Goal: Task Accomplishment & Management: Manage account settings

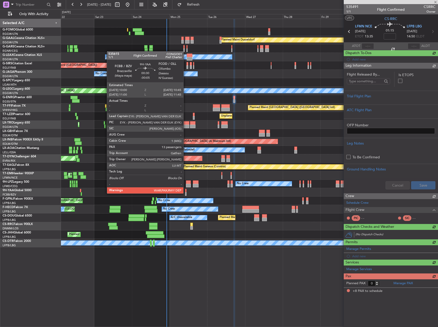
type input "+00:15"
type input "8"
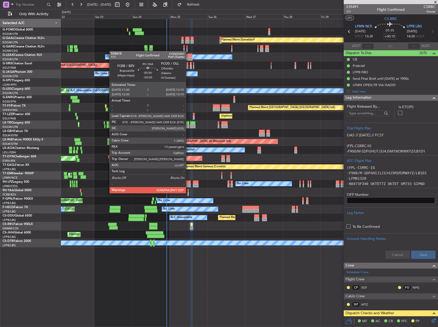
click at [188, 193] on div at bounding box center [187, 194] width 1 height 4
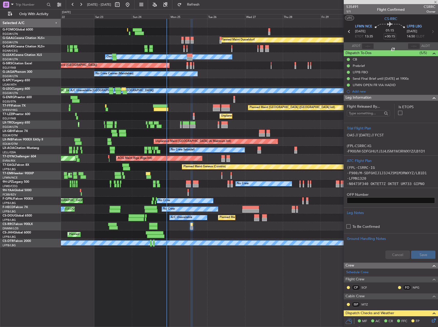
type input "-00:05"
type input "13"
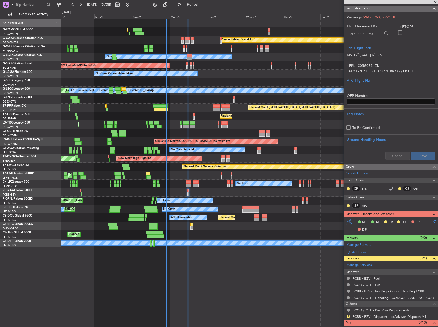
scroll to position [83, 0]
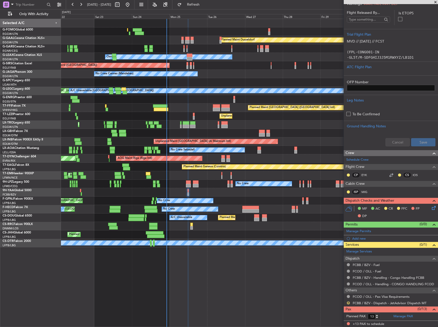
click at [349, 302] on button "R" at bounding box center [348, 302] width 3 height 3
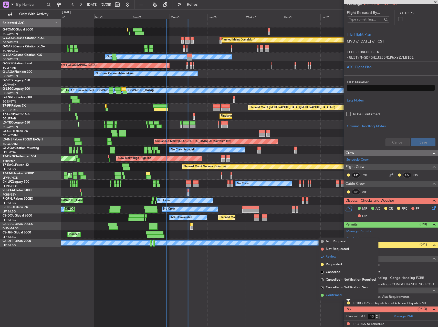
click at [340, 293] on span "Confirmed" at bounding box center [334, 294] width 16 height 5
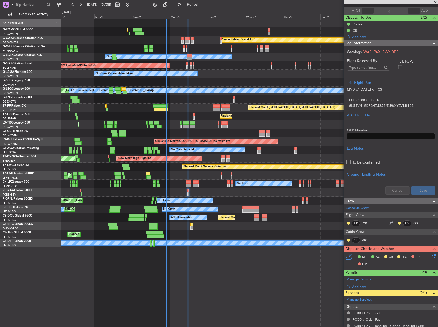
scroll to position [0, 0]
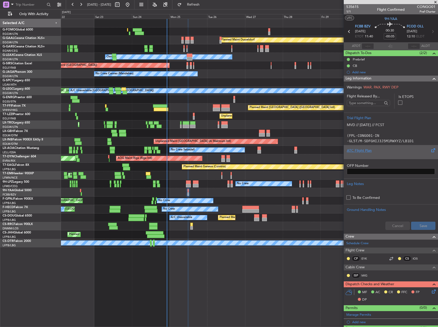
click at [368, 156] on div at bounding box center [391, 154] width 88 height 3
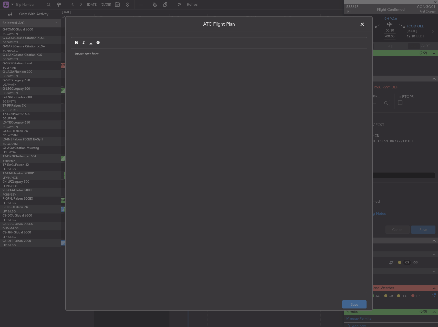
click at [194, 111] on div at bounding box center [219, 170] width 296 height 244
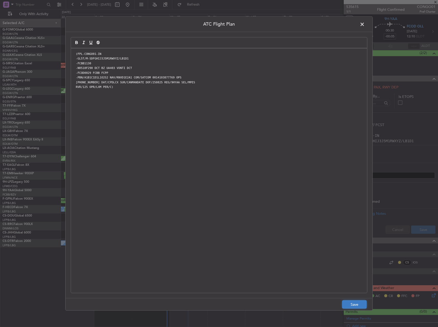
click at [354, 305] on button "Save" at bounding box center [354, 304] width 24 height 8
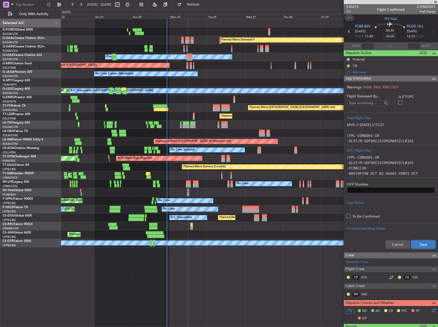
click at [412, 242] on button "Save" at bounding box center [423, 244] width 24 height 8
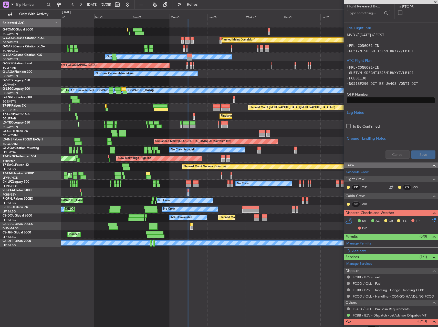
scroll to position [102, 0]
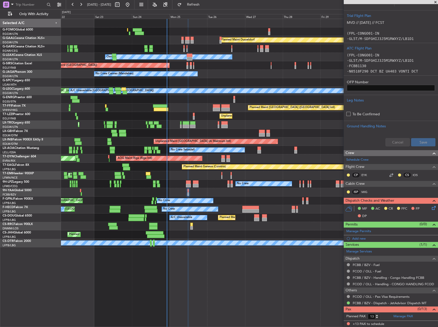
click at [431, 208] on icon at bounding box center [433, 207] width 4 height 4
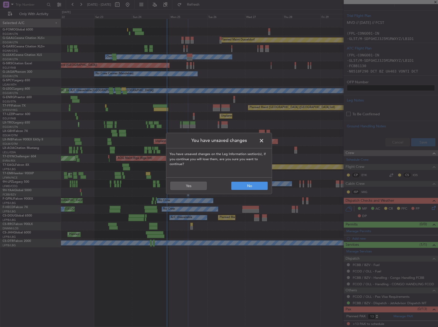
click at [264, 142] on span at bounding box center [264, 142] width 0 height 10
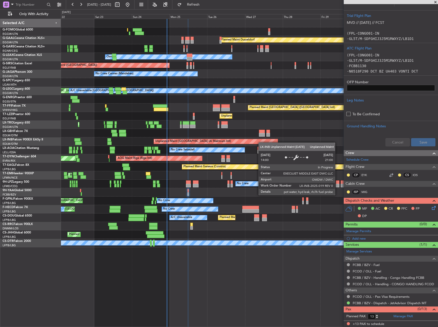
scroll to position [93, 0]
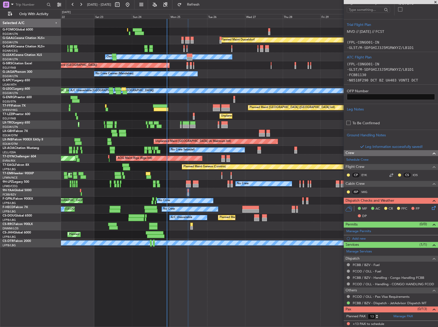
click at [431, 209] on icon at bounding box center [433, 207] width 4 height 4
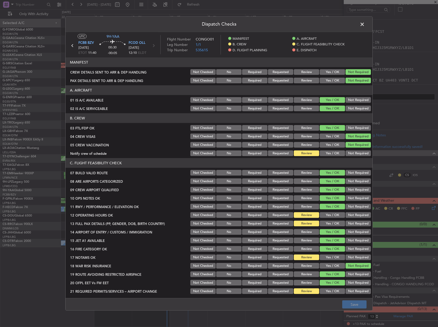
click at [320, 154] on button "Yes / OK" at bounding box center [332, 153] width 25 height 6
click at [326, 214] on button "Yes / OK" at bounding box center [332, 215] width 25 height 6
drag, startPoint x: 326, startPoint y: 221, endPoint x: 325, endPoint y: 250, distance: 29.5
click at [326, 221] on button "Yes / OK" at bounding box center [332, 224] width 25 height 6
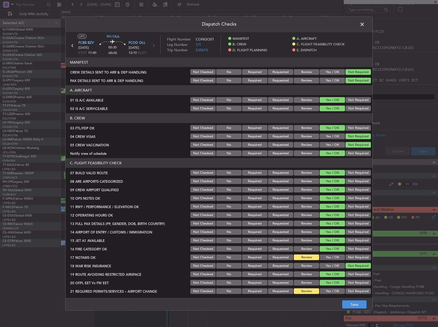
click at [325, 261] on div "Yes / OK" at bounding box center [332, 257] width 26 height 7
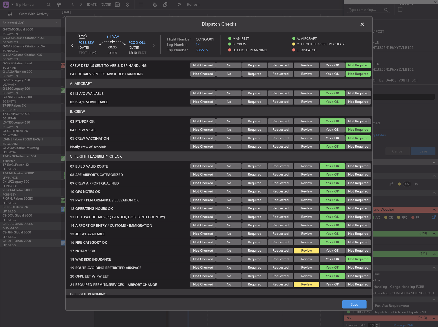
scroll to position [26, 0]
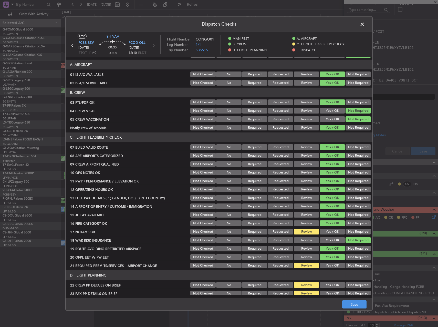
drag, startPoint x: 326, startPoint y: 229, endPoint x: 327, endPoint y: 239, distance: 9.7
click at [326, 230] on button "Yes / OK" at bounding box center [332, 232] width 25 height 6
click at [327, 266] on button "Yes / OK" at bounding box center [332, 266] width 25 height 6
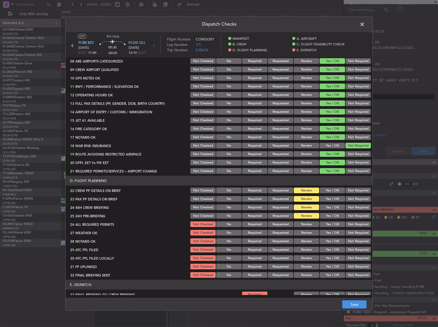
scroll to position [128, 0]
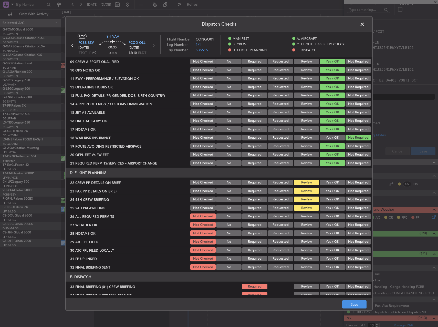
click at [329, 184] on button "Yes / OK" at bounding box center [332, 183] width 25 height 6
drag, startPoint x: 327, startPoint y: 195, endPoint x: 327, endPoint y: 205, distance: 9.5
click at [327, 195] on section "D. FLIGHT PLANNING 22 CREW PP DETAILS ON BRIEF Not Checked No Required Requeste…" at bounding box center [219, 219] width 307 height 103
click at [327, 205] on div "Yes / OK" at bounding box center [332, 207] width 26 height 7
drag, startPoint x: 327, startPoint y: 211, endPoint x: 326, endPoint y: 194, distance: 16.4
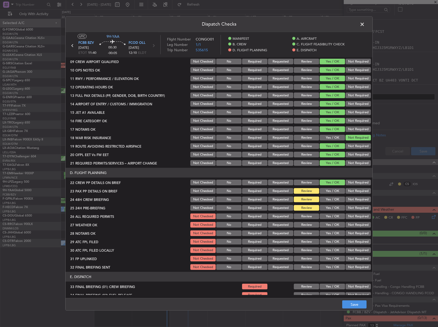
click at [327, 210] on div "Yes / OK" at bounding box center [332, 207] width 26 height 7
click at [326, 191] on button "Yes / OK" at bounding box center [332, 191] width 25 height 6
click at [325, 203] on div "Yes / OK" at bounding box center [332, 199] width 26 height 7
click at [324, 207] on button "Yes / OK" at bounding box center [332, 208] width 25 height 6
click at [325, 201] on button "Yes / OK" at bounding box center [332, 199] width 25 height 6
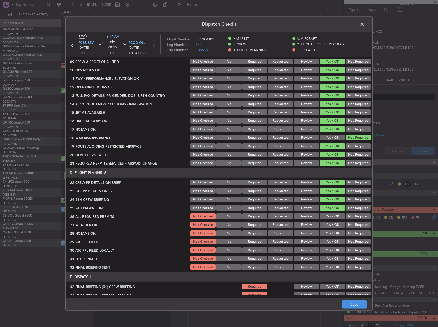
click at [323, 216] on button "Yes / OK" at bounding box center [332, 216] width 25 height 6
click at [308, 228] on div "Review" at bounding box center [306, 224] width 26 height 7
click at [307, 225] on button "Review" at bounding box center [306, 225] width 25 height 6
click at [320, 233] on button "Yes / OK" at bounding box center [332, 233] width 25 height 6
drag, startPoint x: 321, startPoint y: 240, endPoint x: 322, endPoint y: 246, distance: 6.0
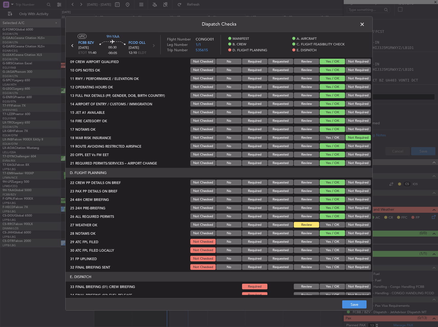
click at [321, 241] on button "Yes / OK" at bounding box center [332, 242] width 25 height 6
drag, startPoint x: 323, startPoint y: 250, endPoint x: 344, endPoint y: 252, distance: 20.8
click at [324, 250] on button "Yes / OK" at bounding box center [332, 250] width 25 height 6
click at [354, 254] on section "D. FLIGHT PLANNING 22 CREW PP DETAILS ON BRIEF Not Checked No Required Requeste…" at bounding box center [219, 219] width 307 height 103
drag, startPoint x: 349, startPoint y: 259, endPoint x: 332, endPoint y: 261, distance: 17.1
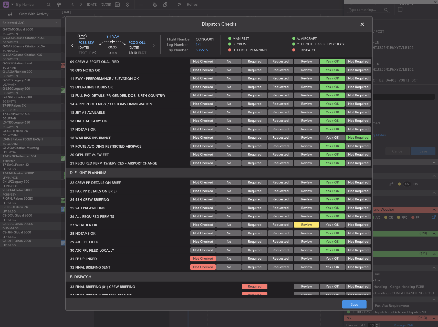
click at [349, 259] on button "Not Required" at bounding box center [357, 259] width 25 height 6
click at [327, 264] on section "D. FLIGHT PLANNING 22 CREW PP DETAILS ON BRIEF Not Checked No Required Requeste…" at bounding box center [219, 219] width 307 height 103
click at [329, 265] on button "Yes / OK" at bounding box center [332, 267] width 25 height 6
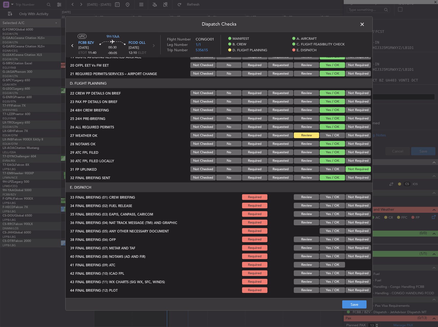
drag, startPoint x: 326, startPoint y: 196, endPoint x: 326, endPoint y: 201, distance: 4.9
click at [326, 197] on button "Yes / OK" at bounding box center [332, 197] width 25 height 6
click at [325, 203] on button "Yes / OK" at bounding box center [332, 206] width 25 height 6
click at [352, 215] on button "Not Required" at bounding box center [357, 214] width 25 height 6
click at [351, 222] on button "Not Required" at bounding box center [357, 222] width 25 height 6
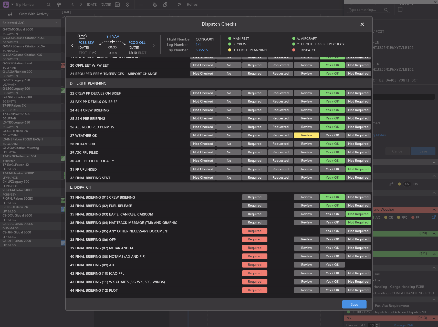
drag, startPoint x: 348, startPoint y: 228, endPoint x: 347, endPoint y: 231, distance: 2.8
click at [348, 229] on button "Not Required" at bounding box center [357, 231] width 25 height 6
drag, startPoint x: 327, startPoint y: 242, endPoint x: 327, endPoint y: 246, distance: 4.6
click at [327, 242] on button "Yes / OK" at bounding box center [332, 239] width 25 height 6
click at [327, 247] on button "Yes / OK" at bounding box center [332, 248] width 25 height 6
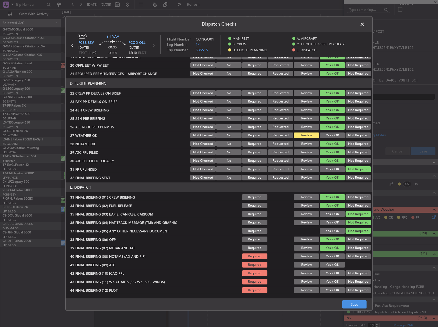
click at [327, 255] on button "Yes / OK" at bounding box center [332, 256] width 25 height 6
click at [327, 261] on div "Yes / OK" at bounding box center [332, 264] width 26 height 7
click at [327, 267] on button "Yes / OK" at bounding box center [332, 265] width 25 height 6
click at [328, 275] on button "Yes / OK" at bounding box center [332, 273] width 25 height 6
drag, startPoint x: 327, startPoint y: 281, endPoint x: 328, endPoint y: 288, distance: 6.7
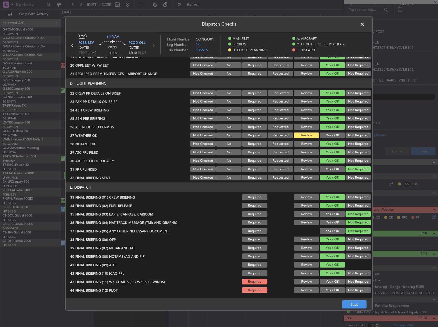
click at [327, 282] on button "Yes / OK" at bounding box center [332, 282] width 25 height 6
click at [328, 289] on button "Yes / OK" at bounding box center [332, 290] width 25 height 6
drag, startPoint x: 352, startPoint y: 307, endPoint x: 372, endPoint y: 325, distance: 27.2
click at [352, 307] on button "Save" at bounding box center [354, 304] width 24 height 8
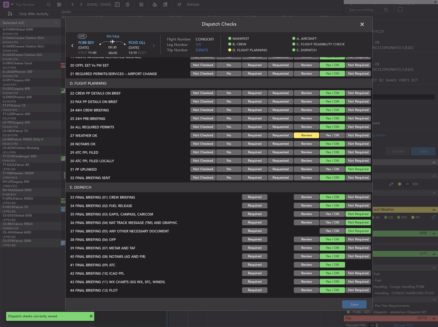
click at [365, 24] on span at bounding box center [365, 25] width 0 height 10
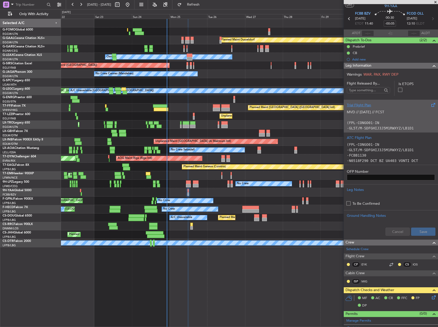
scroll to position [0, 0]
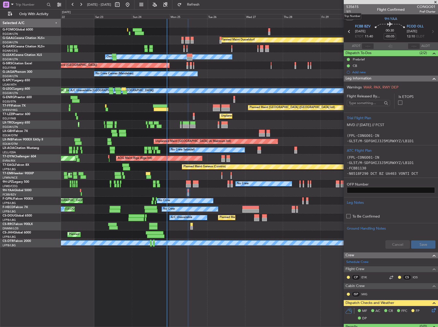
drag, startPoint x: 348, startPoint y: 12, endPoint x: 355, endPoint y: 11, distance: 7.4
click at [348, 12] on mat-tooltip-component "Trip Number" at bounding box center [352, 16] width 25 height 14
click at [348, 13] on span "1/1" at bounding box center [352, 11] width 12 height 4
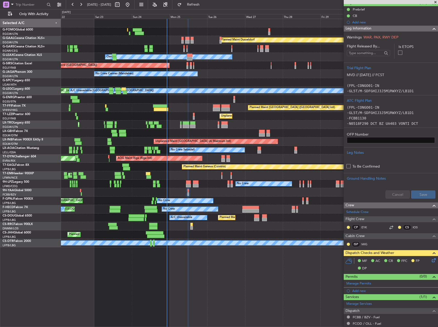
scroll to position [102, 0]
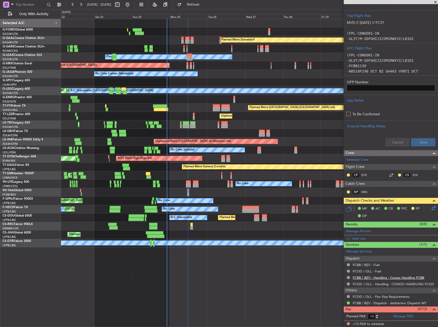
click at [390, 278] on link "FCBB / BZV - Handling - Congo Handling FCBB" at bounding box center [388, 277] width 71 height 4
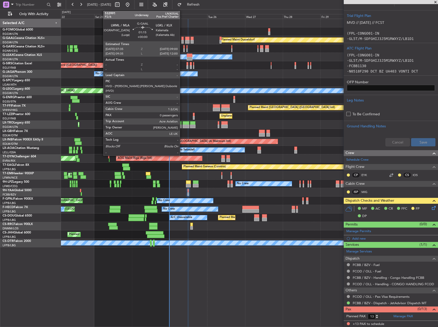
click at [182, 38] on div at bounding box center [182, 39] width 2 height 4
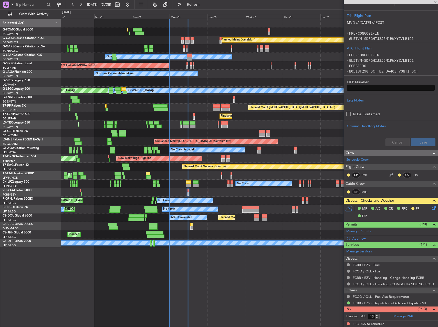
type input "0"
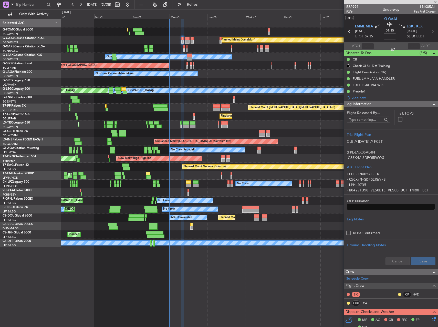
scroll to position [26, 0]
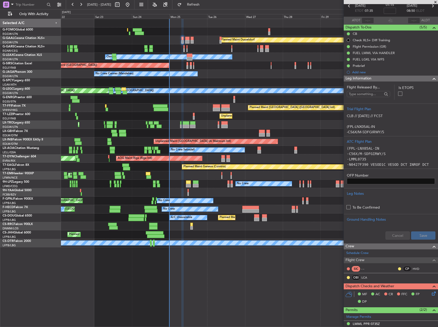
click at [219, 40] on div "Planned Maint Dusseldorf" at bounding box center [249, 40] width 377 height 8
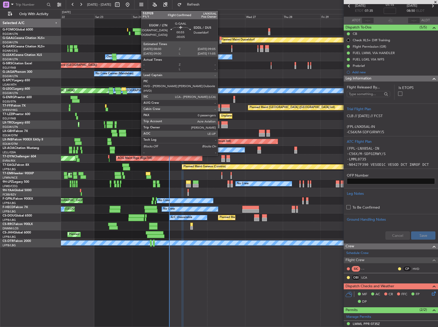
click at [220, 40] on div at bounding box center [220, 42] width 2 height 4
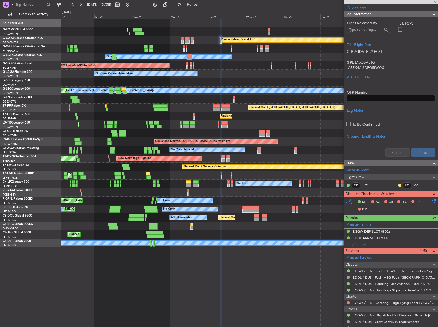
scroll to position [89, 0]
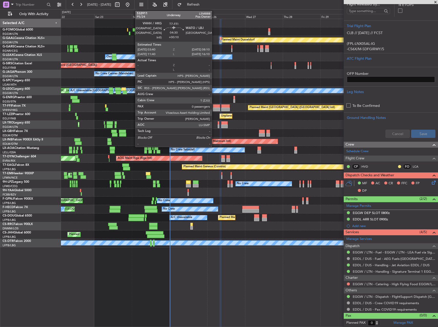
click at [214, 107] on div at bounding box center [216, 106] width 7 height 4
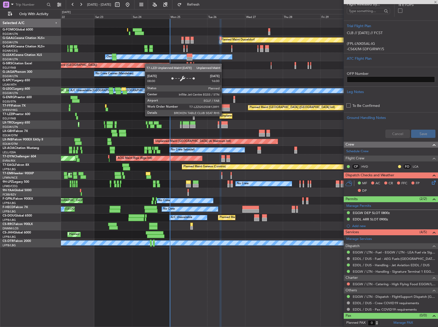
type input "+00:10"
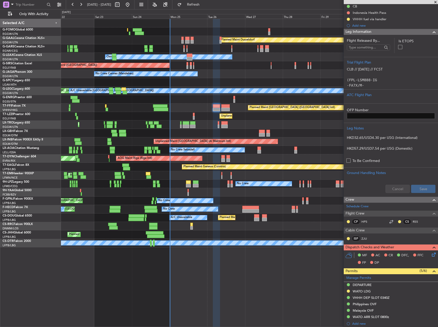
scroll to position [154, 0]
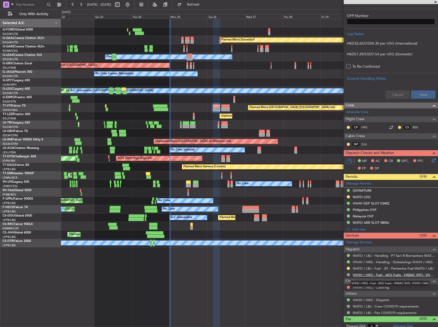
click at [380, 273] on link "VHHH / HKG - Fuel - AEG Fuels - HKBAC INTL- VHHH / HKG" at bounding box center [394, 275] width 83 height 4
click at [419, 266] on link "WATO / LBJ - Fuel - JFI - Pertamina Fuel WATO / LBJ" at bounding box center [393, 268] width 81 height 4
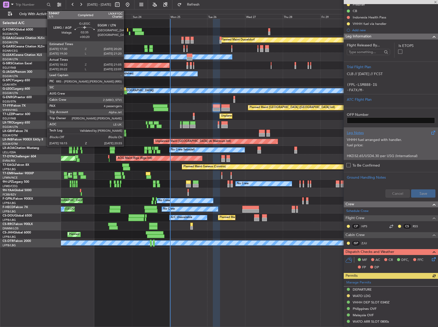
scroll to position [0, 0]
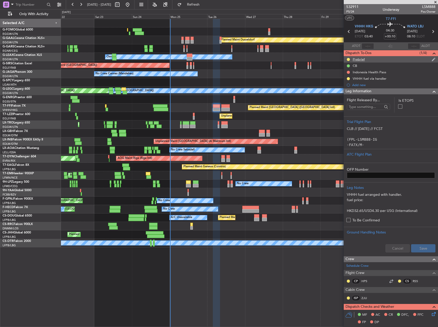
click at [371, 61] on div "Prebrief" at bounding box center [391, 59] width 94 height 6
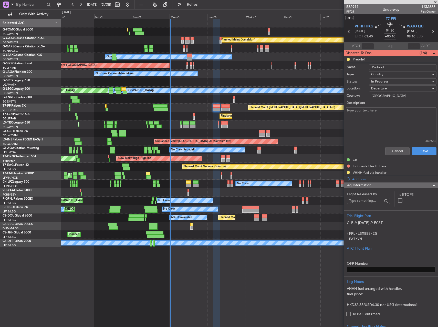
click at [379, 114] on textarea "Description:" at bounding box center [391, 125] width 91 height 37
click at [379, 116] on textarea "Description:" at bounding box center [391, 125] width 91 height 37
type textarea "20k"
click at [424, 148] on button "Save" at bounding box center [424, 151] width 24 height 8
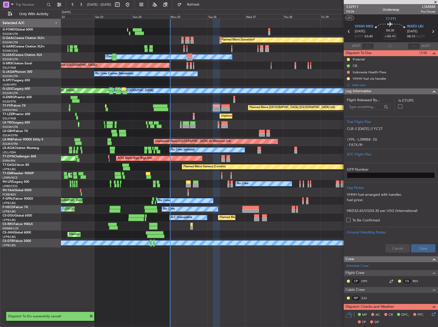
click at [225, 104] on div "Planned Maint [GEOGRAPHIC_DATA] ([GEOGRAPHIC_DATA] Intl)" at bounding box center [249, 107] width 377 height 8
type input "-01:10"
type input "11"
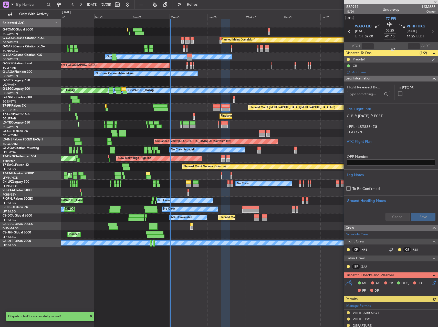
click at [368, 57] on div "Prebrief" at bounding box center [391, 59] width 94 height 6
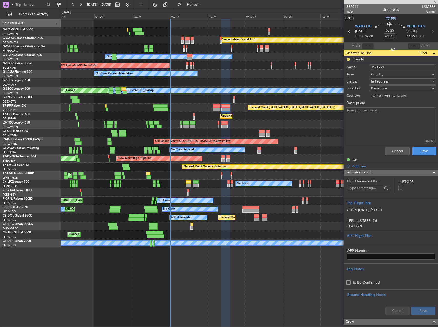
click at [368, 113] on textarea "Description:" at bounding box center [391, 125] width 91 height 37
type textarea "23k"
click at [383, 68] on input "Prebrief" at bounding box center [402, 67] width 67 height 6
click at [386, 80] on span "In Progress" at bounding box center [379, 81] width 17 height 5
drag, startPoint x: 385, startPoint y: 107, endPoint x: 402, endPoint y: 133, distance: 31.2
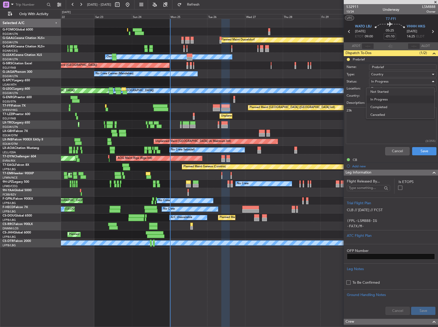
click at [385, 108] on span "Completed" at bounding box center [400, 107] width 60 height 8
click at [420, 152] on button "Save" at bounding box center [424, 151] width 24 height 8
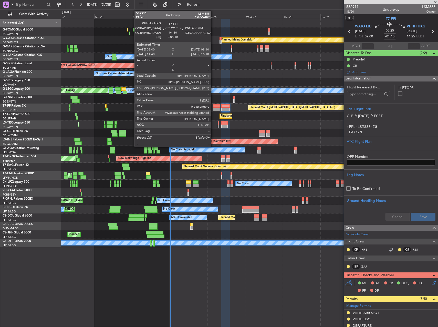
click at [213, 107] on div at bounding box center [216, 106] width 7 height 4
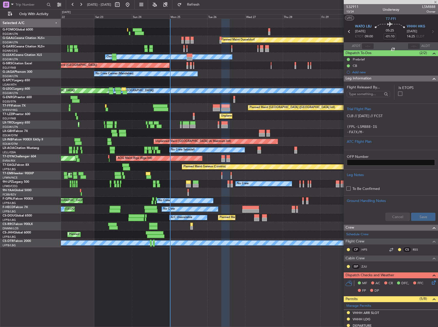
type input "+00:10"
type input "0"
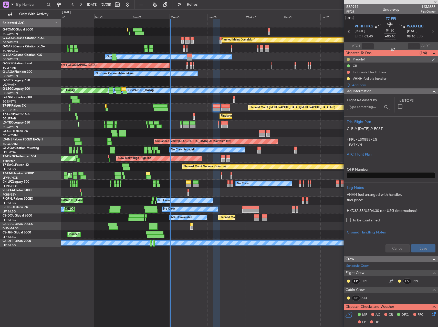
click at [347, 59] on button at bounding box center [348, 59] width 3 height 3
click at [343, 84] on span "Completed" at bounding box center [350, 81] width 17 height 5
